Goal: Task Accomplishment & Management: Use online tool/utility

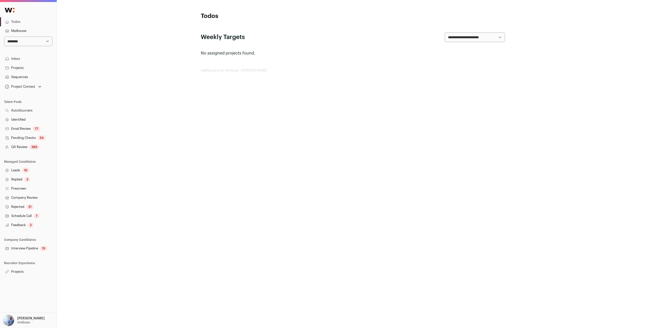
click at [30, 42] on select "**********" at bounding box center [28, 41] width 48 height 10
select select "*"
click at [4, 36] on select "**********" at bounding box center [28, 41] width 48 height 10
click at [25, 269] on link "Projects" at bounding box center [28, 271] width 57 height 9
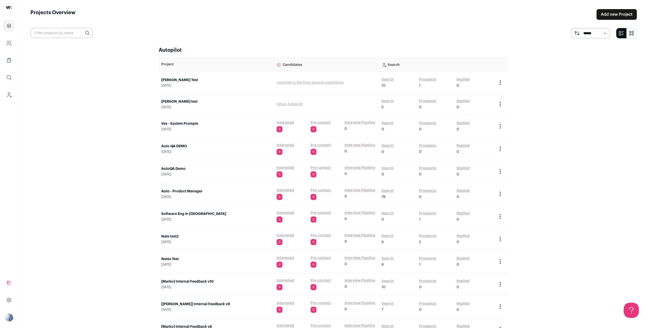
click at [386, 124] on link "Search" at bounding box center [387, 123] width 12 height 5
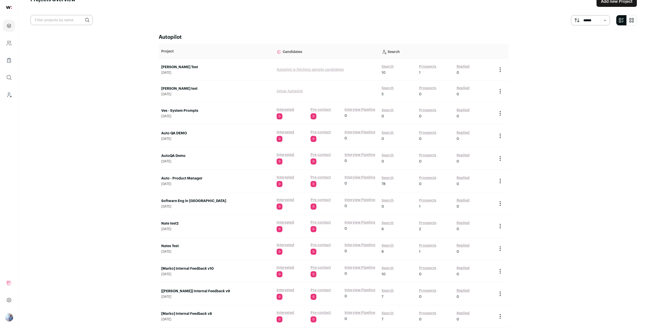
scroll to position [17, 0]
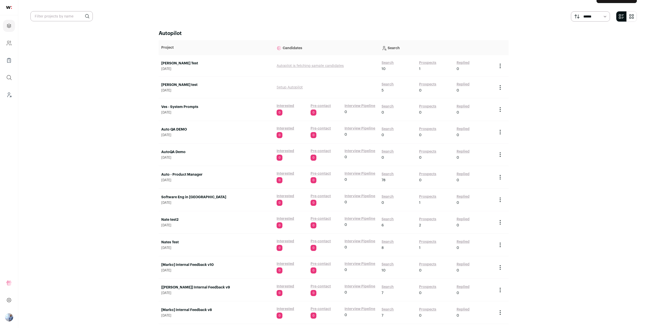
click at [390, 218] on link "Search" at bounding box center [387, 219] width 12 height 5
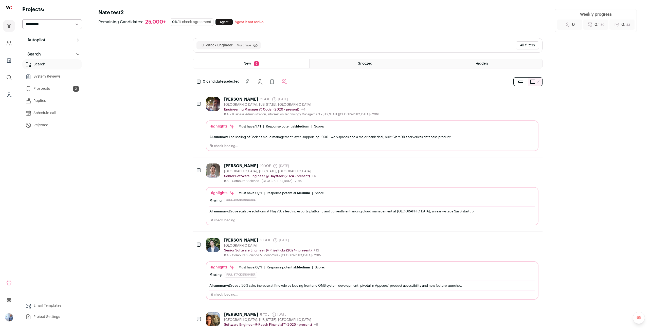
click at [518, 41] on div "Full-Stack Engineer Must have Click to disable/enable filter View more View les…" at bounding box center [367, 45] width 349 height 14
click at [520, 44] on button "All filters" at bounding box center [527, 45] width 24 height 8
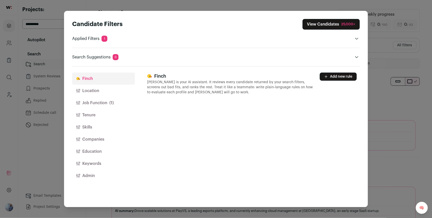
click at [88, 100] on button "Job Function (1)" at bounding box center [103, 103] width 63 height 12
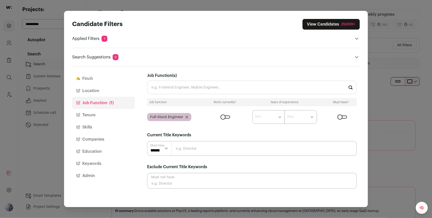
click at [106, 142] on button "Companies" at bounding box center [103, 140] width 63 height 12
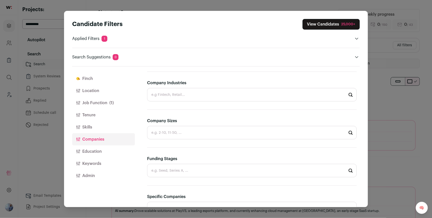
scroll to position [125, 0]
click at [212, 131] on input "Funding Stages" at bounding box center [252, 132] width 210 height 13
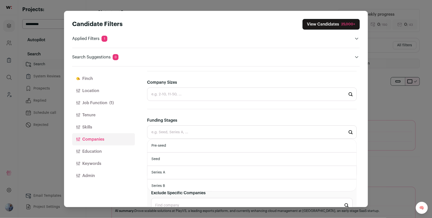
click at [185, 170] on li "Series A" at bounding box center [251, 172] width 209 height 13
type input "Series A"
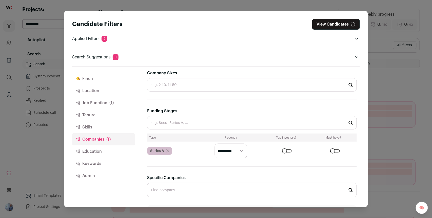
scroll to position [142, 0]
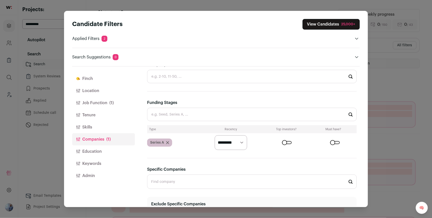
click at [280, 144] on form "********* ******* ******" at bounding box center [279, 143] width 156 height 15
click at [286, 144] on div "Close modal via background" at bounding box center [287, 142] width 10 height 3
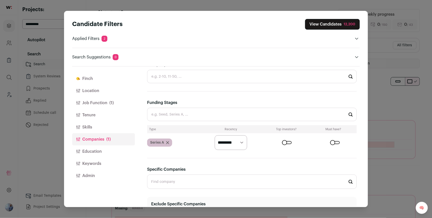
select select "******"
click at [215, 136] on select "********* ******* ******" at bounding box center [231, 143] width 32 height 15
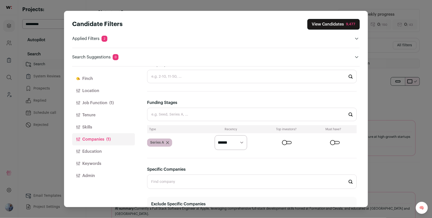
click at [104, 102] on button "Job Function (1)" at bounding box center [103, 103] width 63 height 12
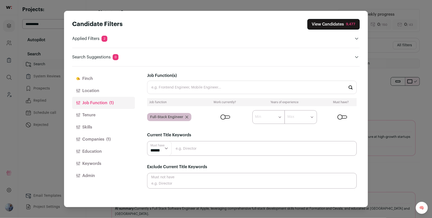
click at [107, 138] on span "(1)" at bounding box center [108, 140] width 4 height 6
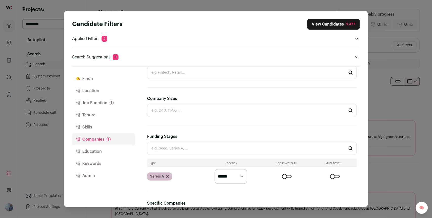
scroll to position [169, 0]
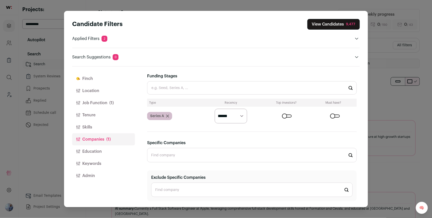
click at [113, 86] on button "Location" at bounding box center [103, 91] width 63 height 12
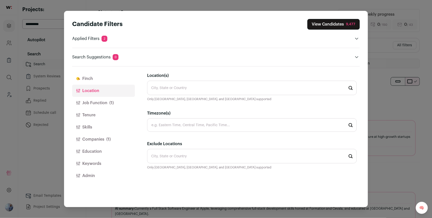
scroll to position [0, 0]
click at [200, 92] on input "Location(s)" at bounding box center [252, 88] width 210 height 14
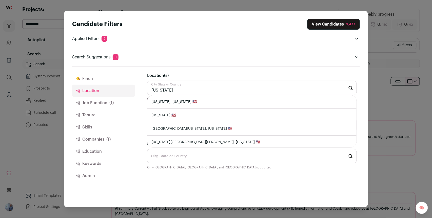
click at [194, 106] on li "New York, New York 🇺🇸" at bounding box center [251, 102] width 209 height 13
type input "New York, New York 🇺🇸"
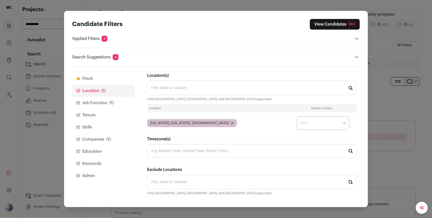
click at [94, 88] on button "Location (1)" at bounding box center [103, 91] width 63 height 12
click at [95, 84] on button "Finch" at bounding box center [103, 79] width 63 height 12
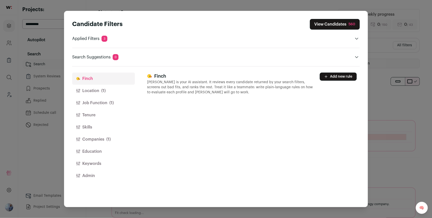
click at [97, 82] on button "Finch" at bounding box center [103, 79] width 63 height 12
click at [327, 77] on icon "Close modal via background" at bounding box center [326, 77] width 4 height 4
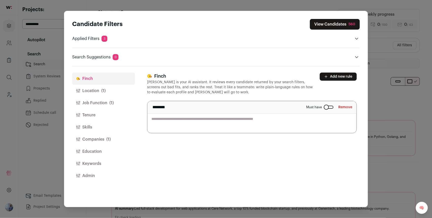
click at [270, 129] on textarea "Close modal via background" at bounding box center [251, 117] width 209 height 32
type textarea "**********"
click at [308, 194] on div "**********" at bounding box center [253, 137] width 213 height 141
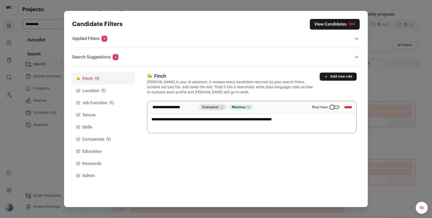
click at [329, 20] on button "View Candidates 560" at bounding box center [335, 24] width 50 height 11
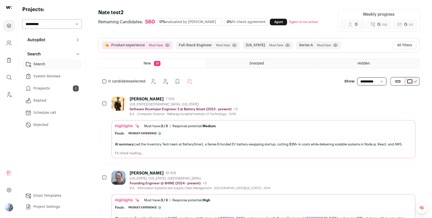
click at [155, 100] on div "Shyam Sunder Chawla" at bounding box center [147, 99] width 34 height 5
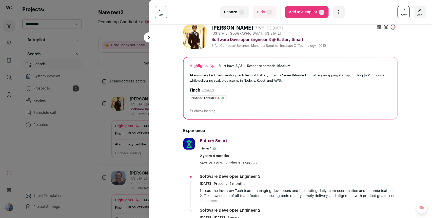
scroll to position [4, 0]
click at [127, 116] on div "last Snooze S Hide R Add to Autopilot T More actions Report a Problem Report th…" at bounding box center [216, 109] width 432 height 218
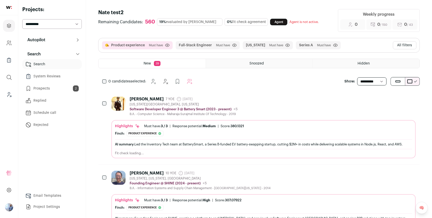
click at [403, 45] on button "All filters" at bounding box center [405, 45] width 24 height 8
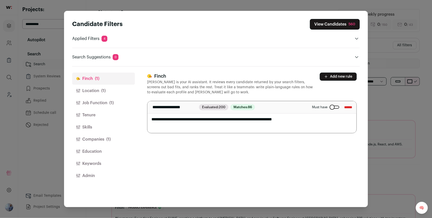
click at [325, 24] on button "View Candidates 560" at bounding box center [335, 24] width 50 height 11
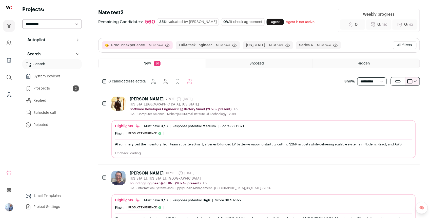
click at [221, 102] on div "Shyam Sunder Chawla 7 YOE 1 day ago Admin only. The last time the profile was s…" at bounding box center [184, 99] width 108 height 5
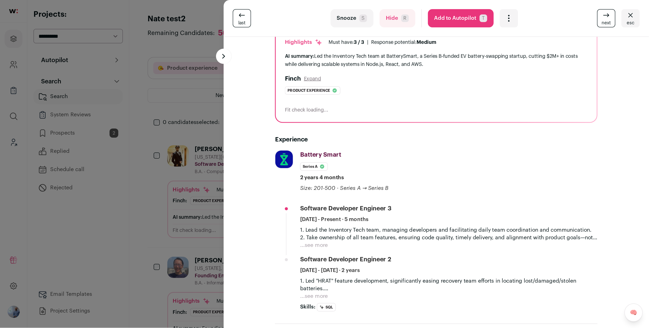
scroll to position [0, 0]
